Goal: Information Seeking & Learning: Learn about a topic

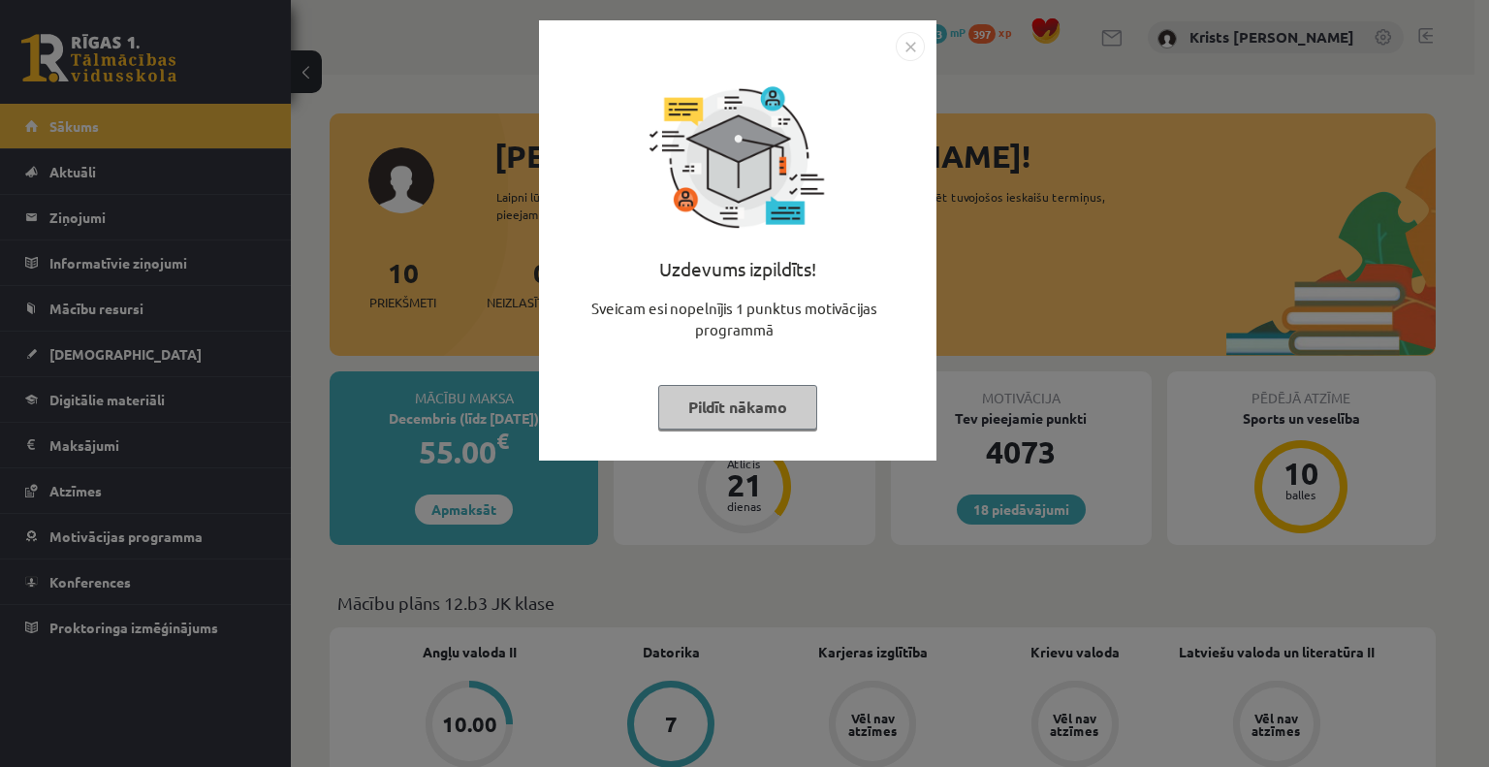
click at [705, 405] on button "Pildīt nākamo" at bounding box center [737, 407] width 159 height 45
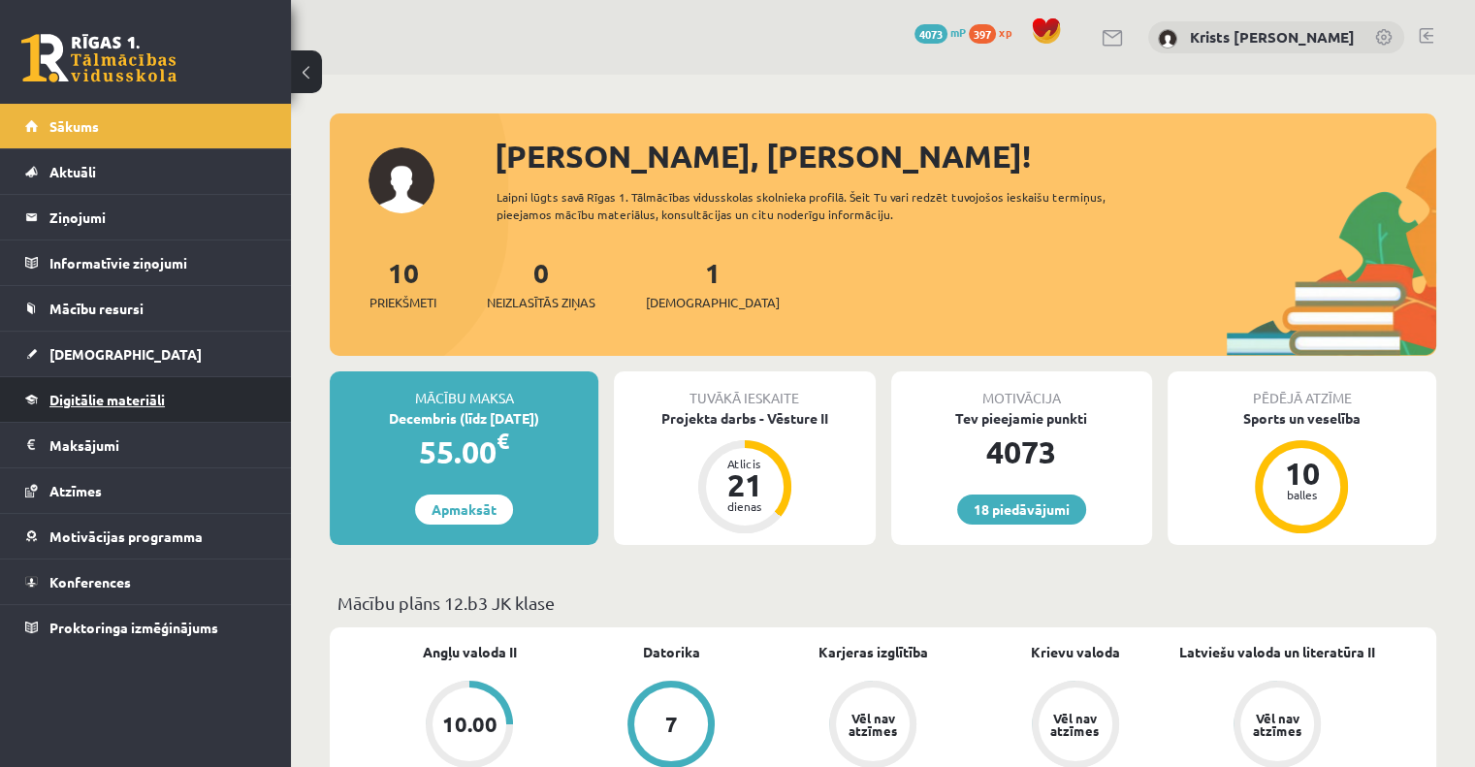
click at [98, 406] on link "Digitālie materiāli" at bounding box center [145, 399] width 241 height 45
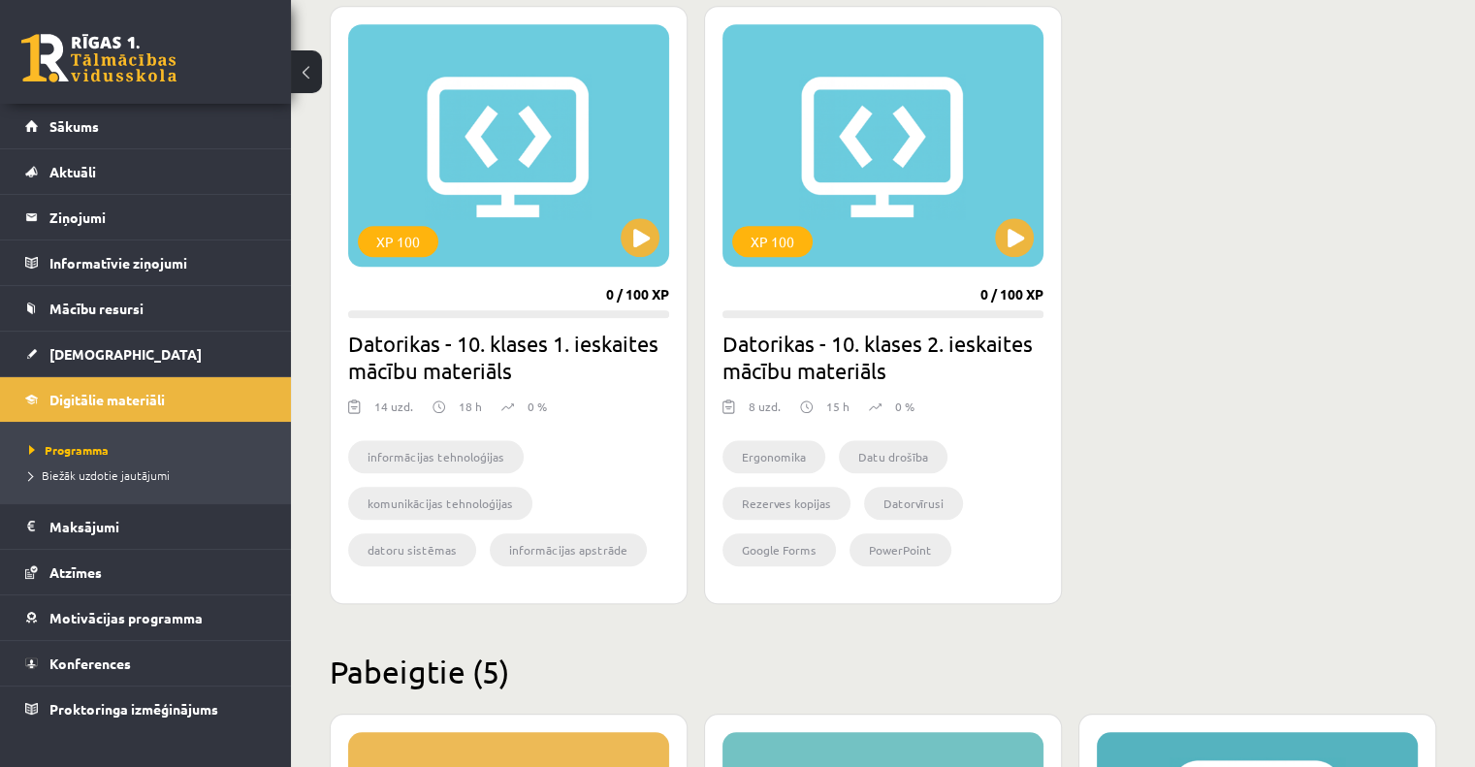
scroll to position [1774, 0]
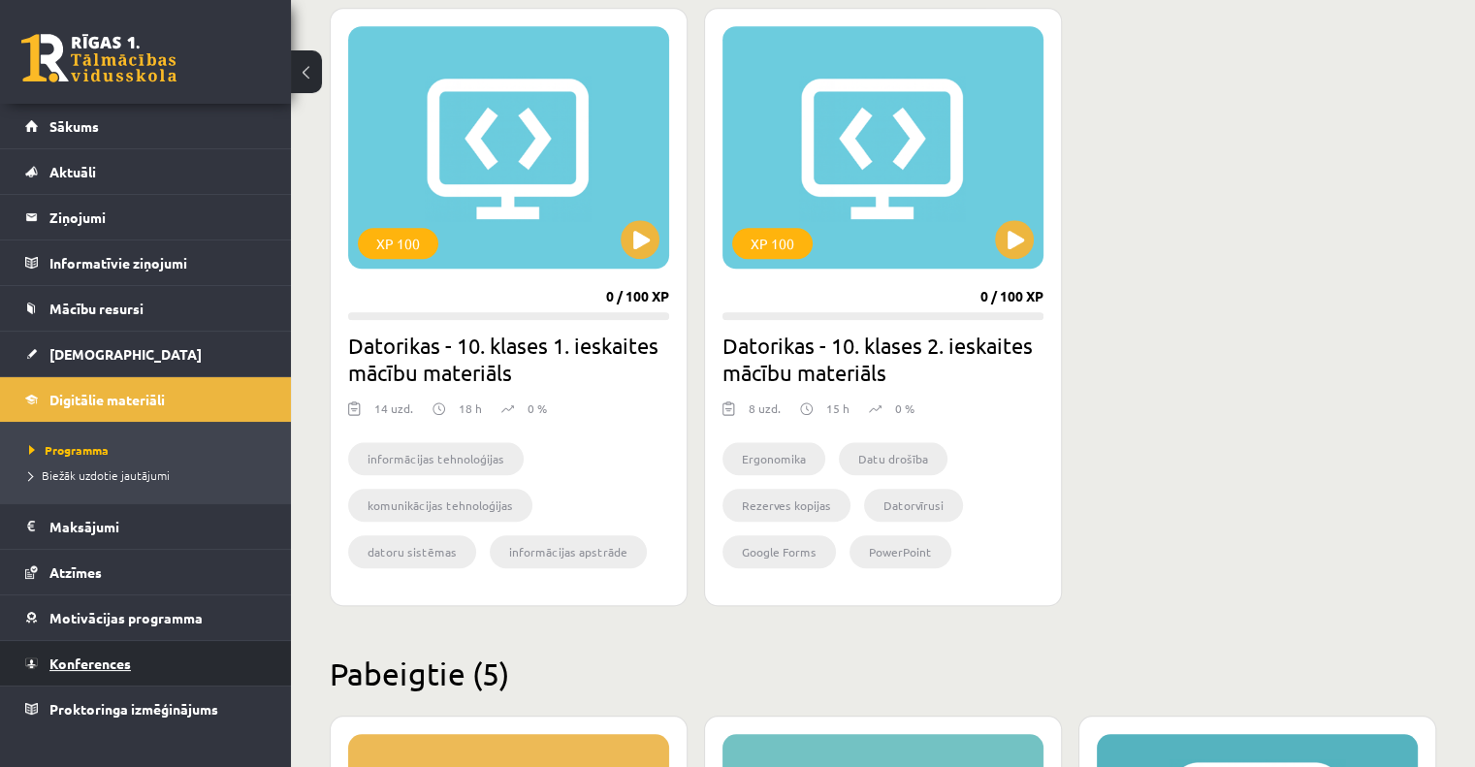
click at [89, 666] on span "Konferences" at bounding box center [89, 663] width 81 height 17
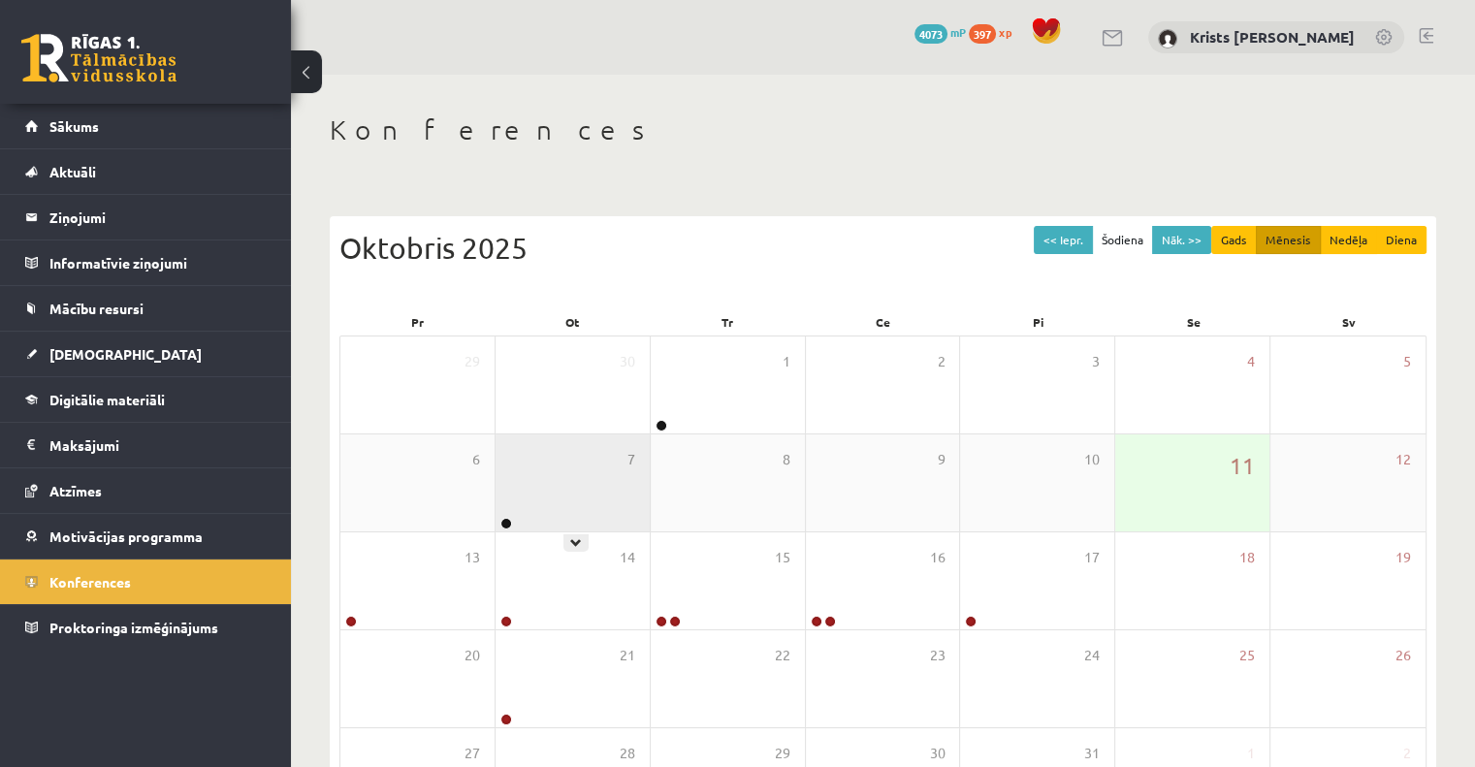
click at [599, 476] on div "7" at bounding box center [572, 482] width 154 height 97
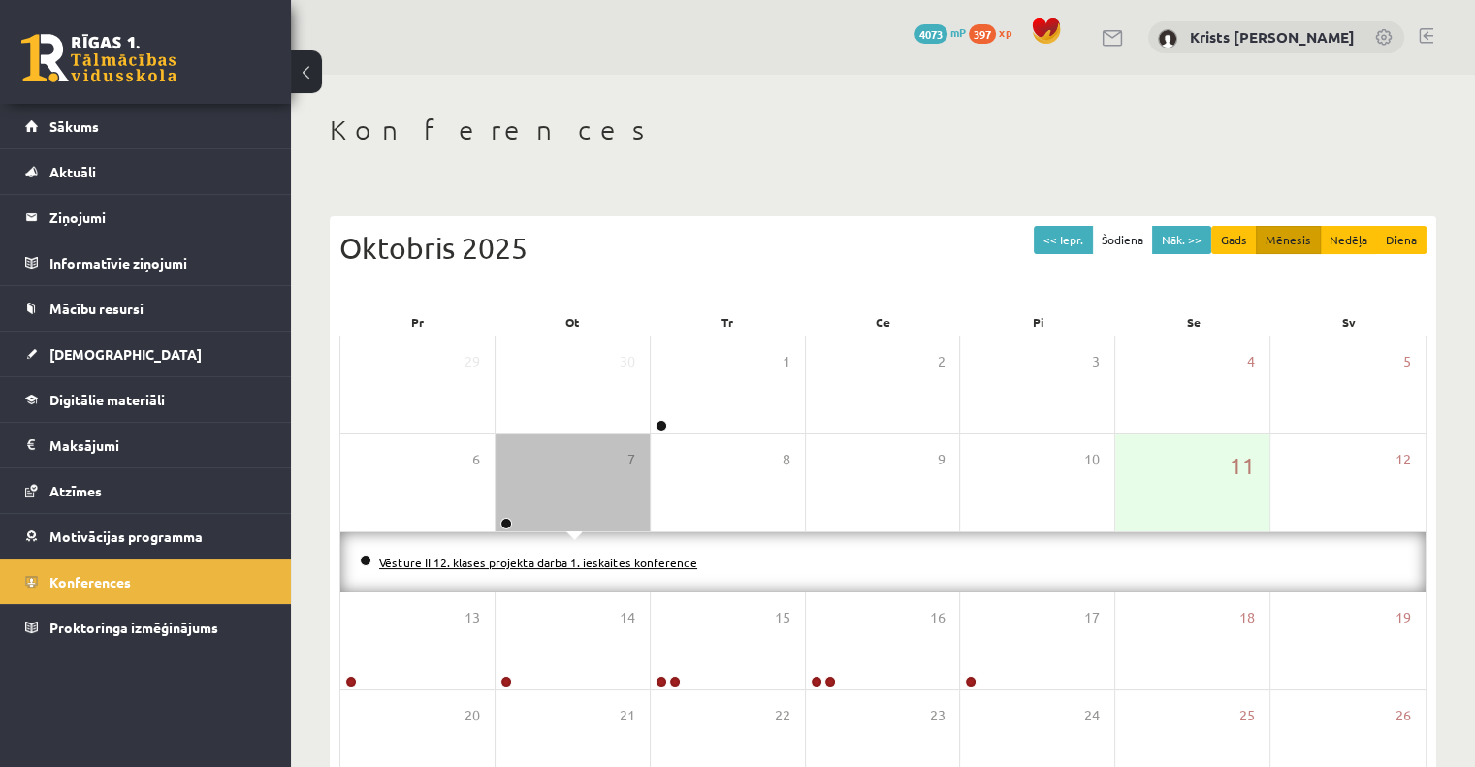
click at [588, 563] on link "Vēsture II 12. klases projekta darba 1. ieskaites konference" at bounding box center [538, 563] width 318 height 16
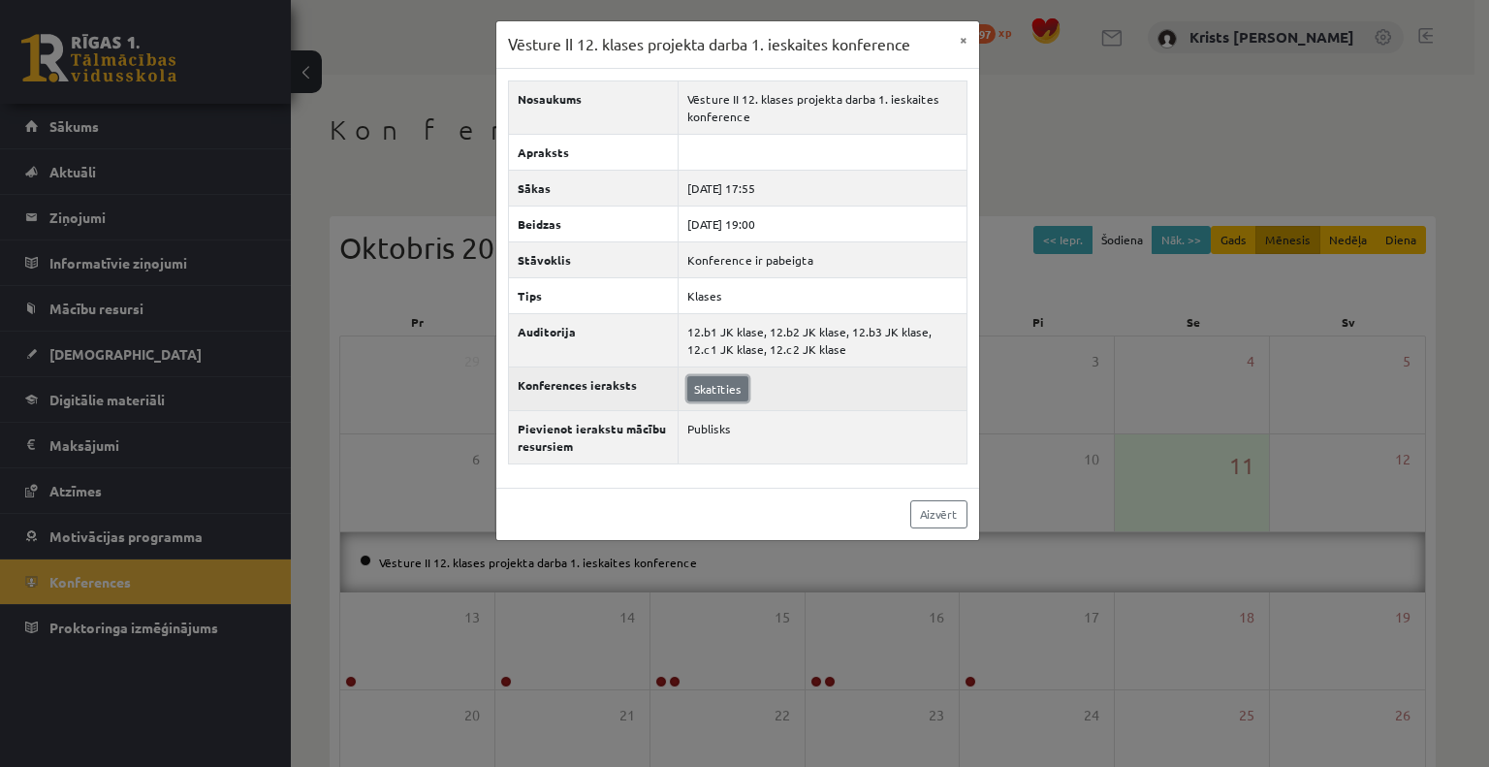
click at [704, 396] on link "Skatīties" at bounding box center [717, 388] width 61 height 25
